Goal: Navigation & Orientation: Find specific page/section

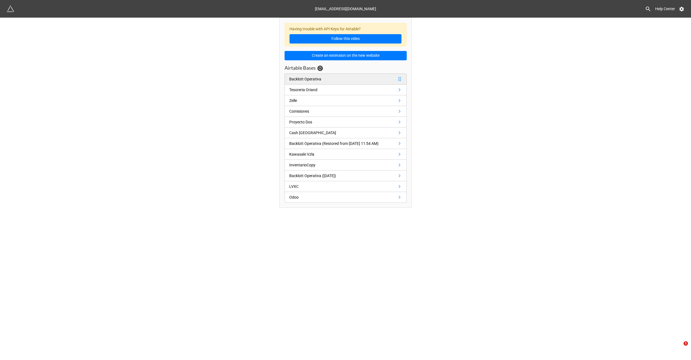
click at [349, 79] on link "Backlott Operativa" at bounding box center [345, 79] width 122 height 11
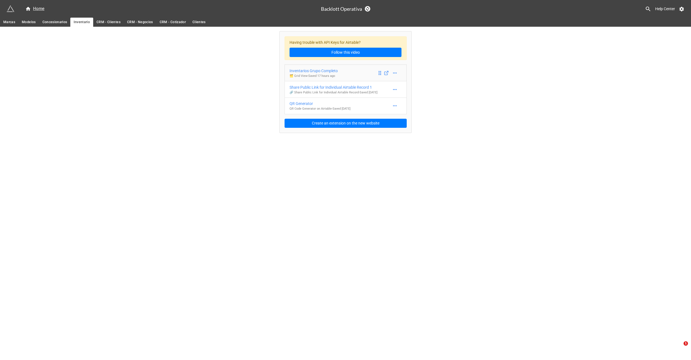
click at [364, 71] on link "Inventarios Grupo Completo 🗂️ Grid View - Saved 17 hours ago" at bounding box center [345, 73] width 122 height 17
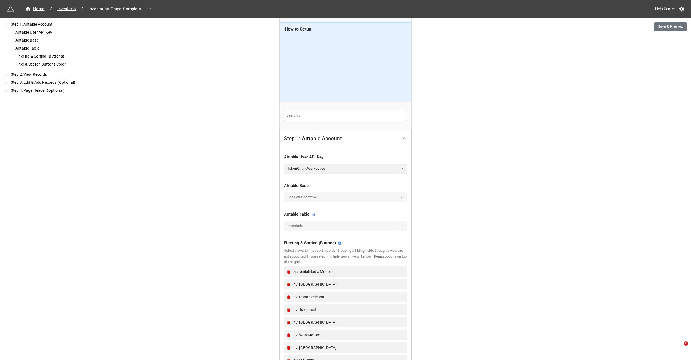
click at [189, 101] on div "Home / Inventario / Inventarios Grupo Completo Help Center Save & Preview How t…" at bounding box center [345, 273] width 691 height 546
click at [198, 78] on div "Home / Inventario / Inventarios Grupo Completo Help Center Save & Preview How t…" at bounding box center [345, 273] width 691 height 546
